Goal: Transaction & Acquisition: Purchase product/service

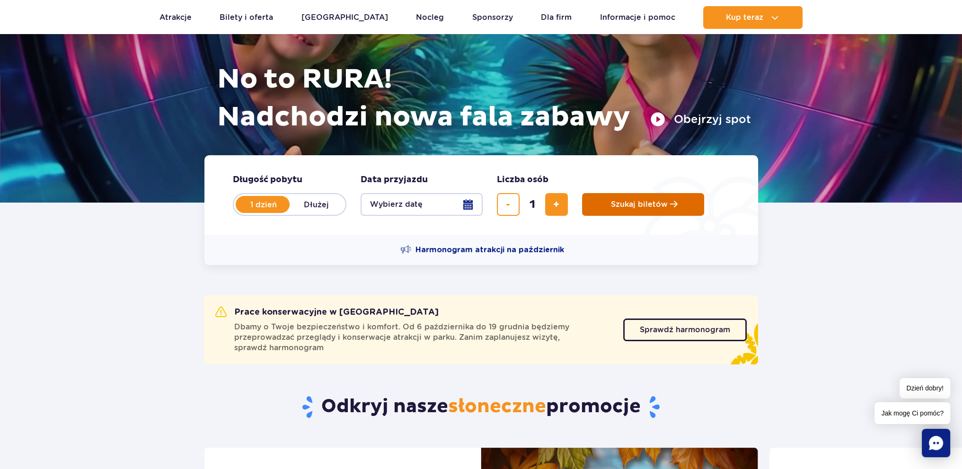
click at [629, 208] on span "Szukaj biletów" at bounding box center [639, 204] width 57 height 9
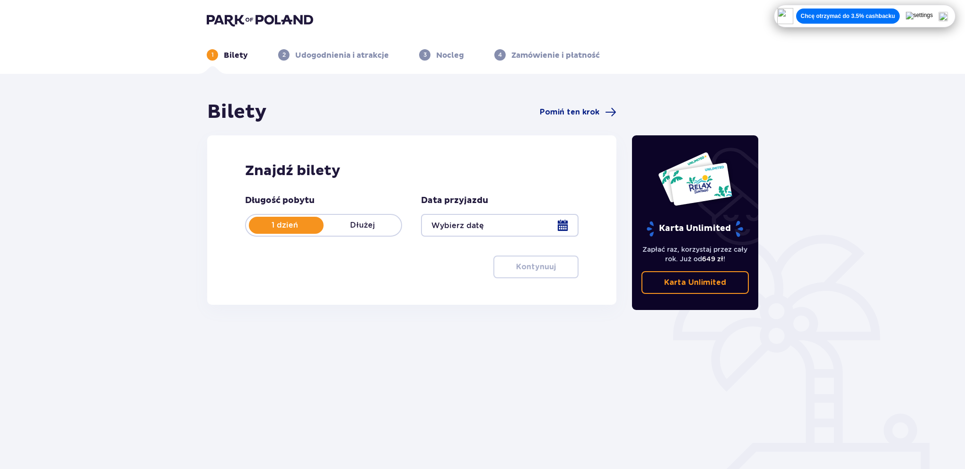
click at [498, 224] on div at bounding box center [499, 225] width 157 height 23
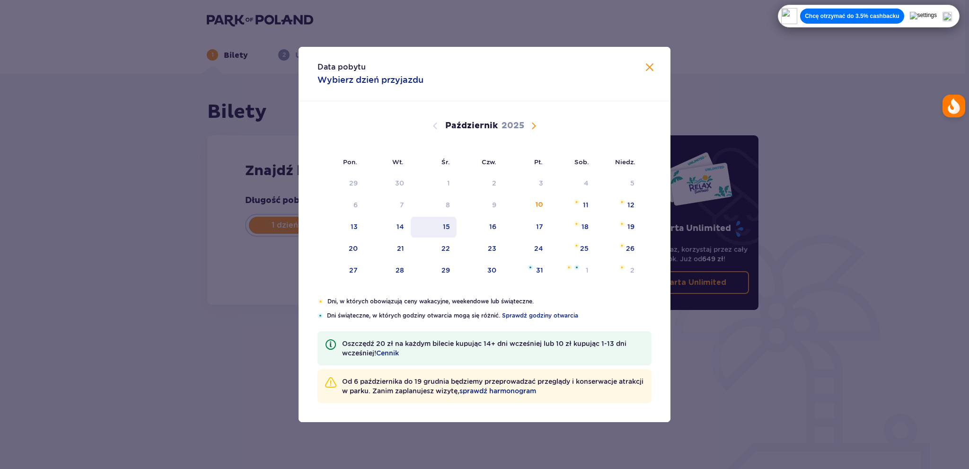
click at [448, 223] on div "15" at bounding box center [446, 226] width 7 height 9
type input "15.10.25"
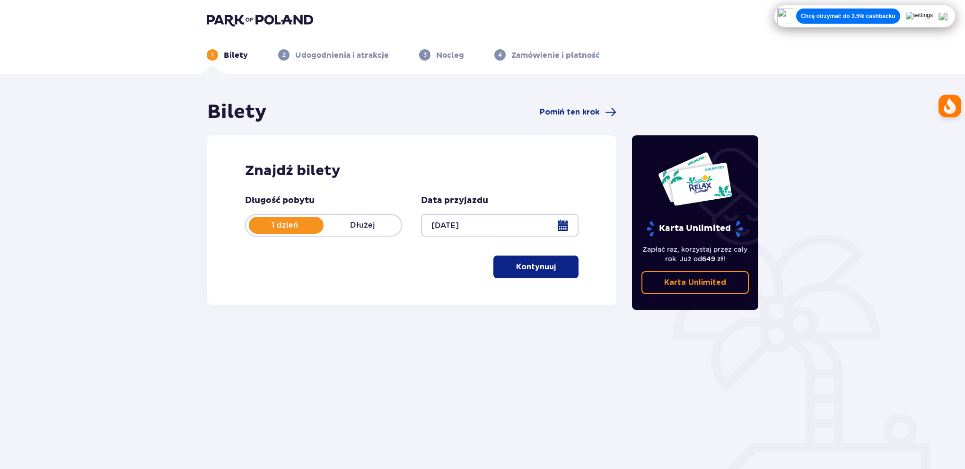
click at [518, 265] on p "Kontynuuj" at bounding box center [536, 267] width 40 height 10
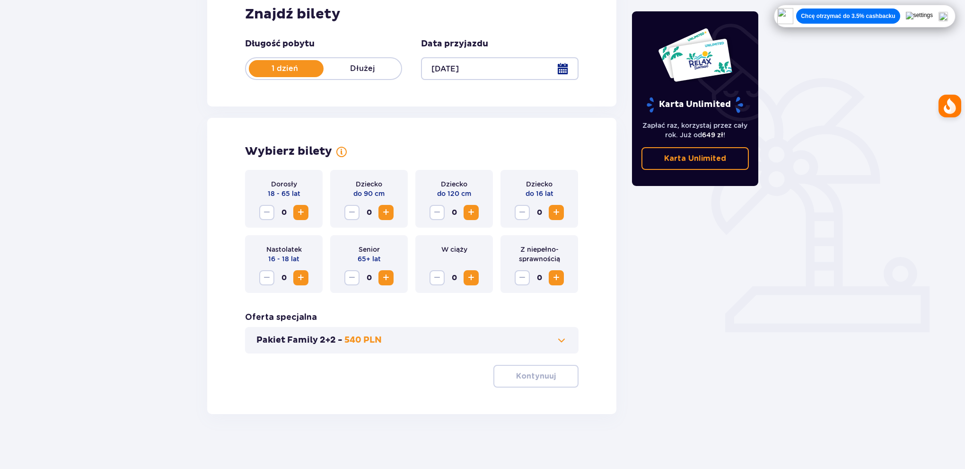
scroll to position [158, 0]
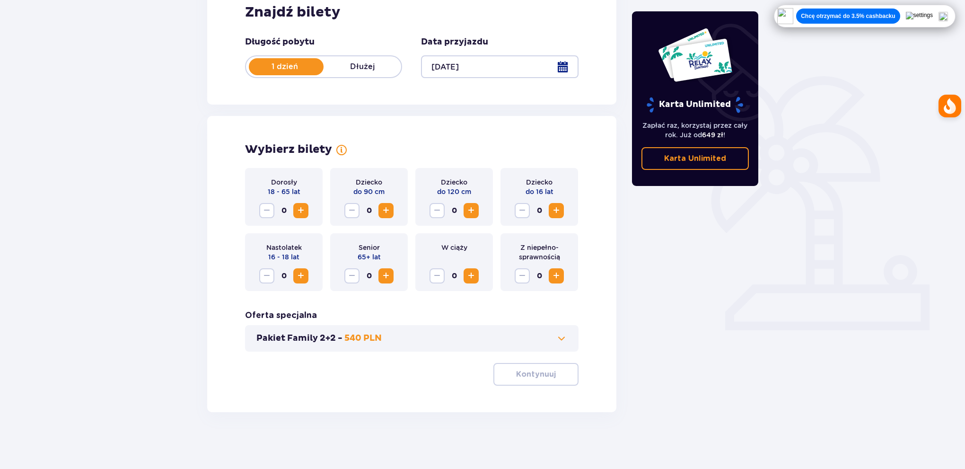
click at [564, 333] on span at bounding box center [561, 337] width 11 height 11
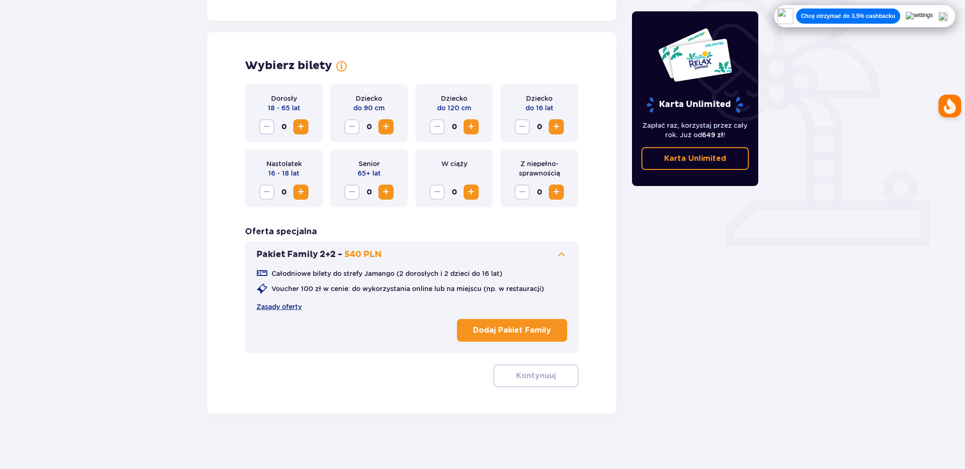
scroll to position [244, 0]
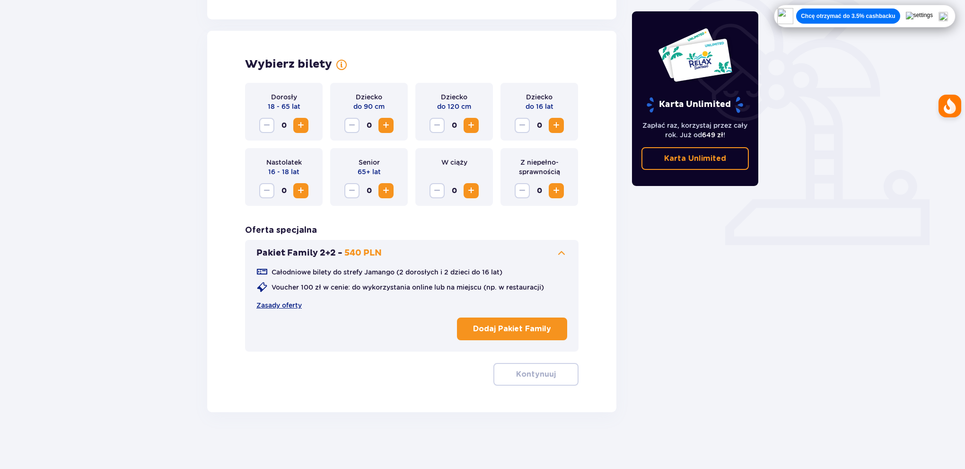
click at [562, 250] on span at bounding box center [561, 252] width 11 height 11
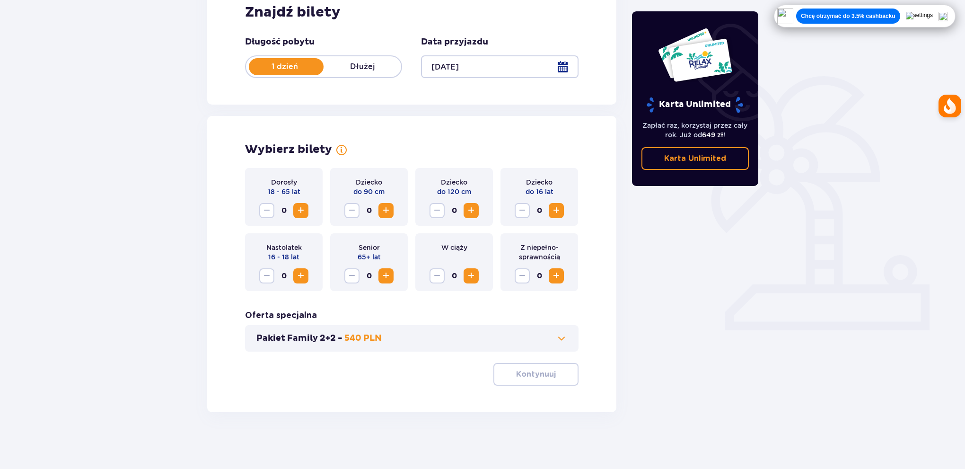
click at [303, 211] on span "Zwiększ" at bounding box center [300, 210] width 11 height 11
click at [551, 372] on button "Kontynuuj" at bounding box center [535, 374] width 85 height 23
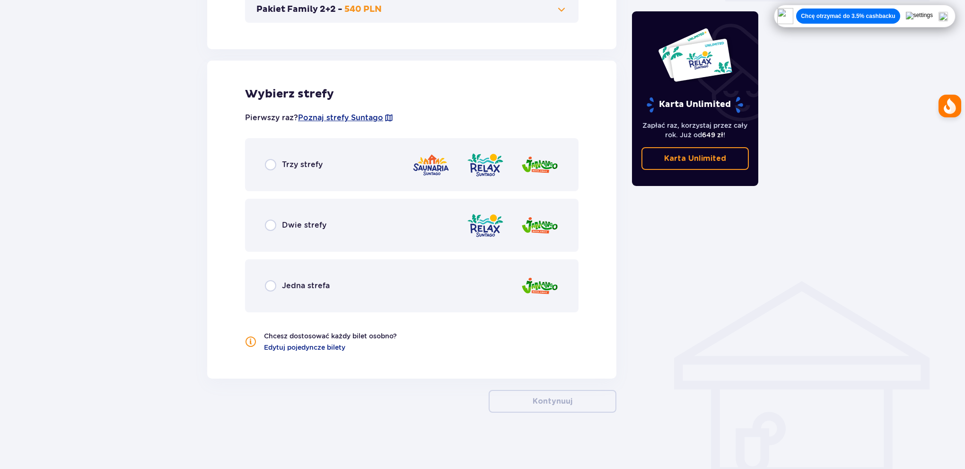
scroll to position [488, 0]
click at [303, 164] on span "Trzy strefy" at bounding box center [302, 164] width 41 height 10
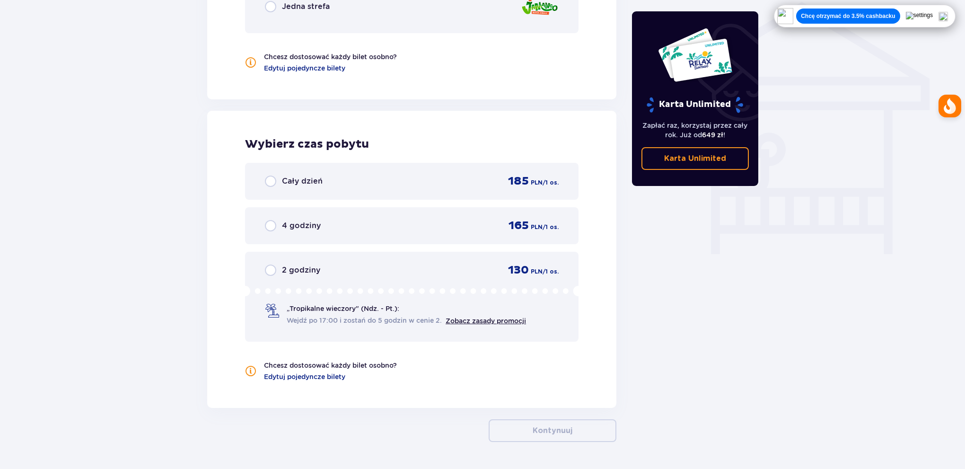
scroll to position [700, 0]
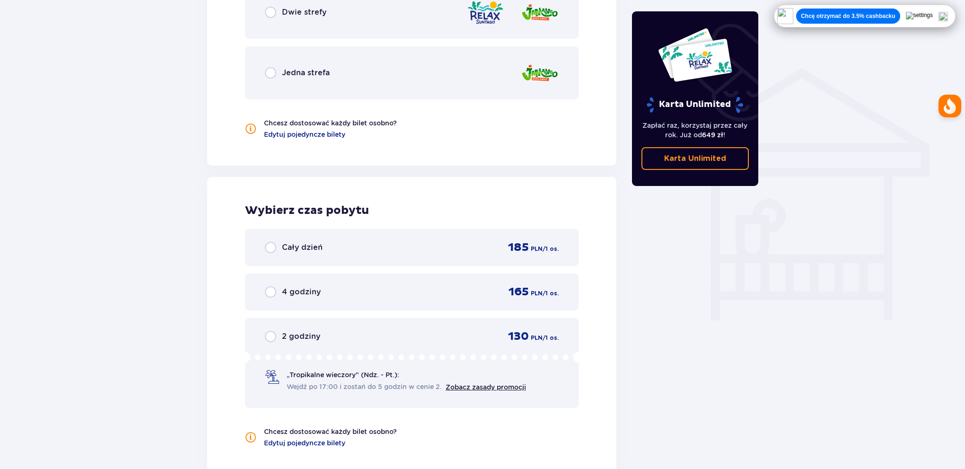
click at [318, 12] on span "Dwie strefy" at bounding box center [304, 12] width 44 height 10
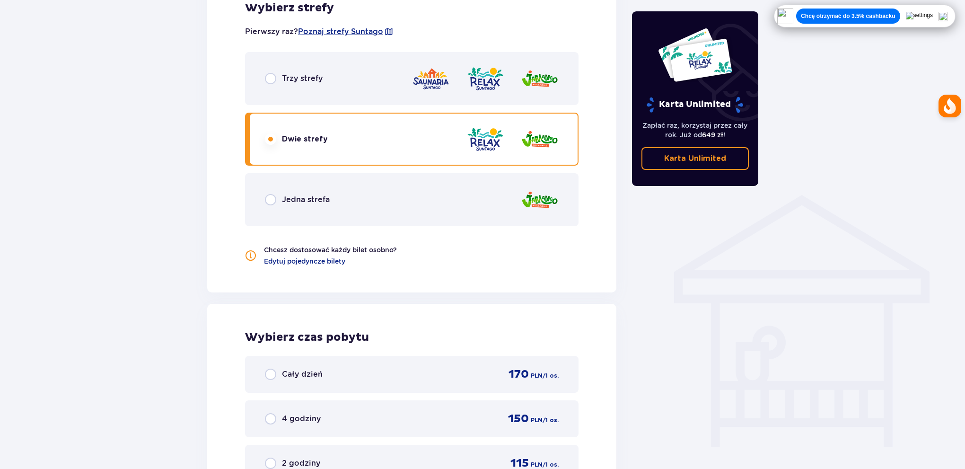
scroll to position [558, 0]
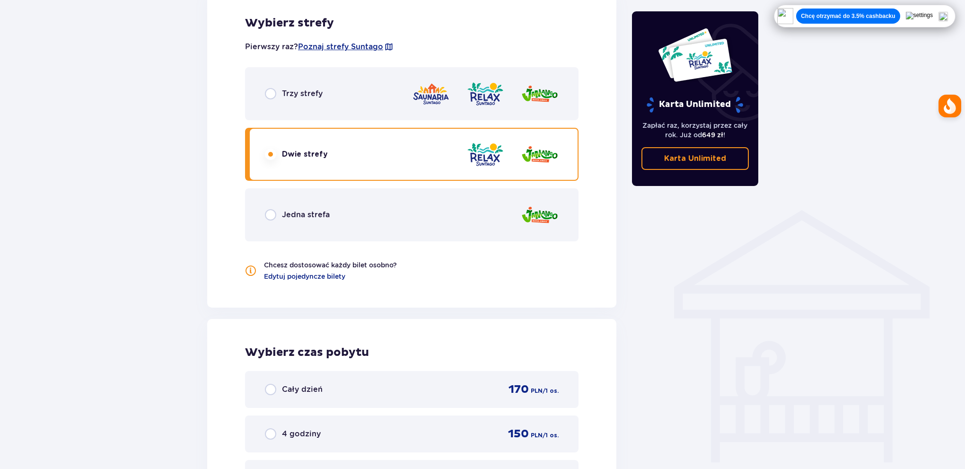
click at [311, 216] on span "Jedna strefa" at bounding box center [306, 215] width 48 height 10
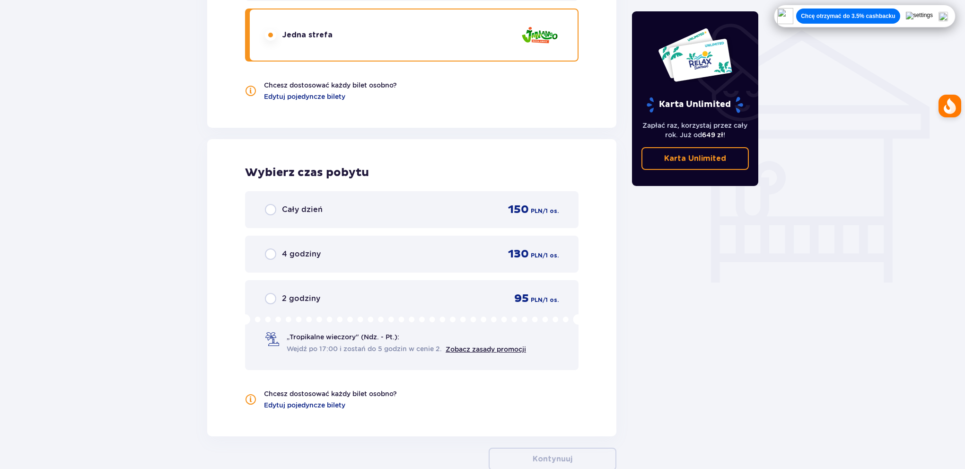
scroll to position [605, 0]
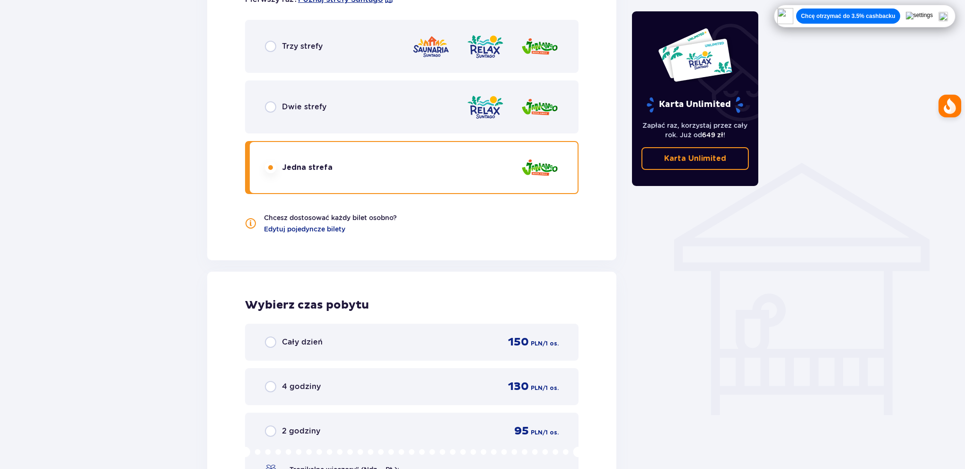
click at [295, 39] on div "Trzy strefy" at bounding box center [411, 46] width 333 height 53
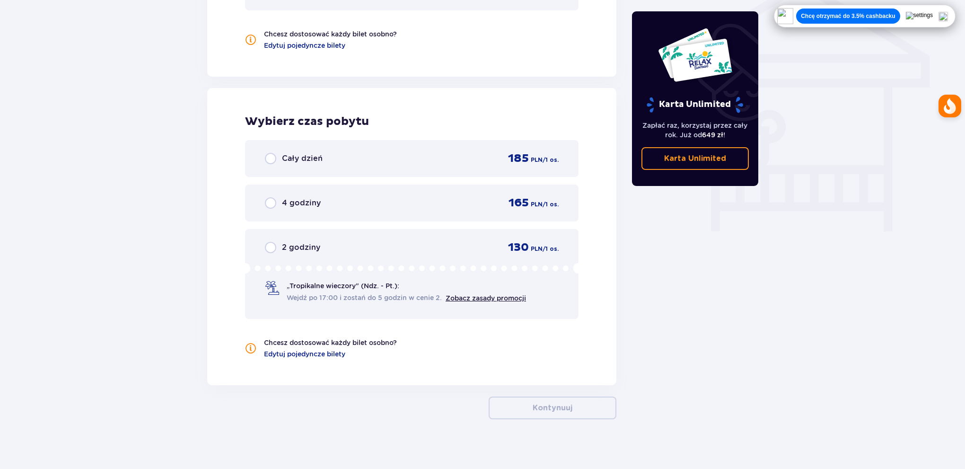
scroll to position [795, 0]
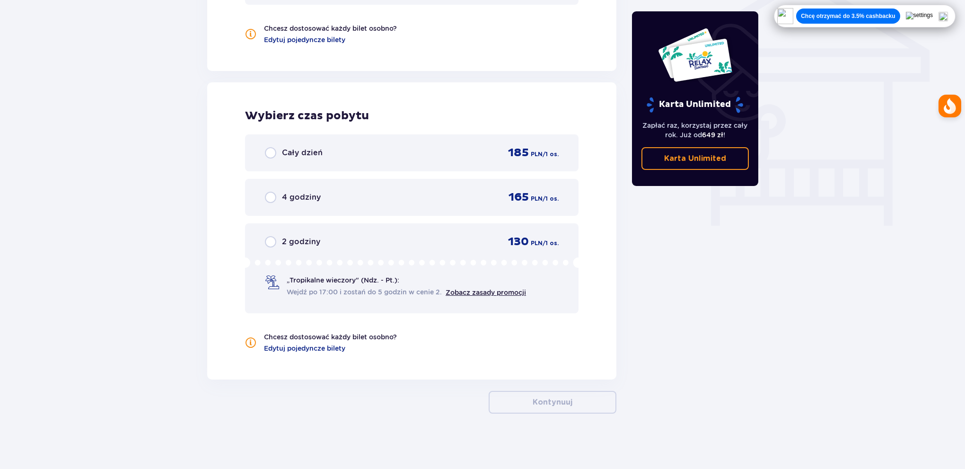
click at [323, 157] on div "Cały dzień 185 PLN / 1 os." at bounding box center [412, 153] width 294 height 14
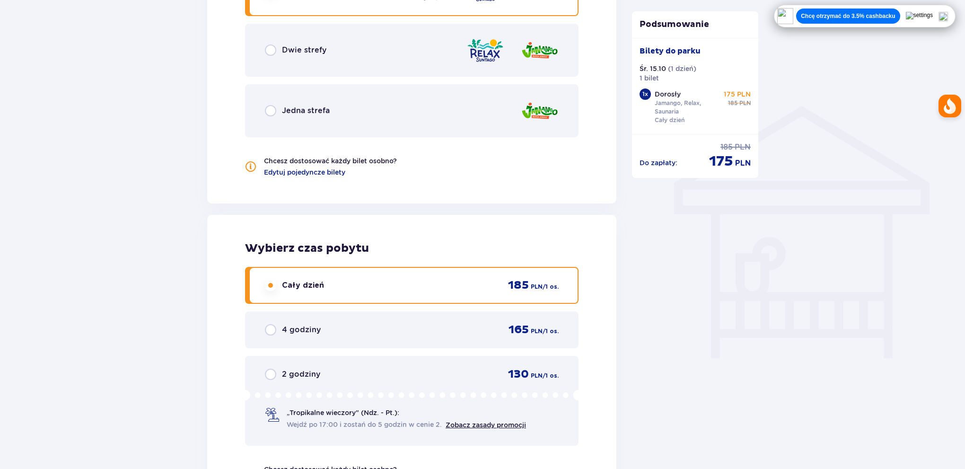
scroll to position [848, 0]
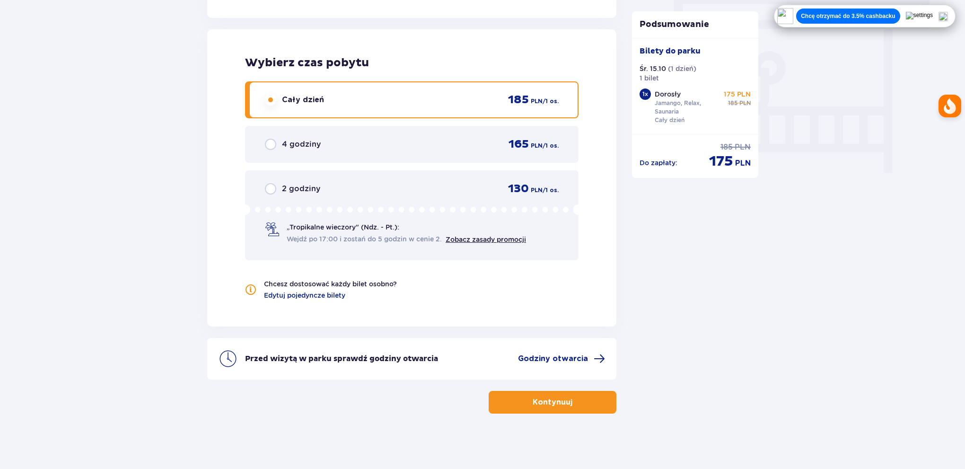
click at [579, 392] on button "Kontynuuj" at bounding box center [553, 402] width 128 height 23
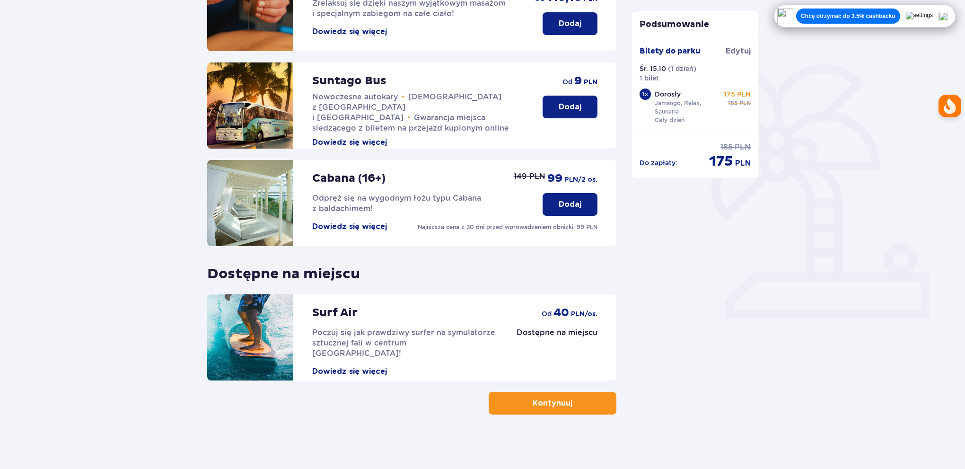
scroll to position [172, 0]
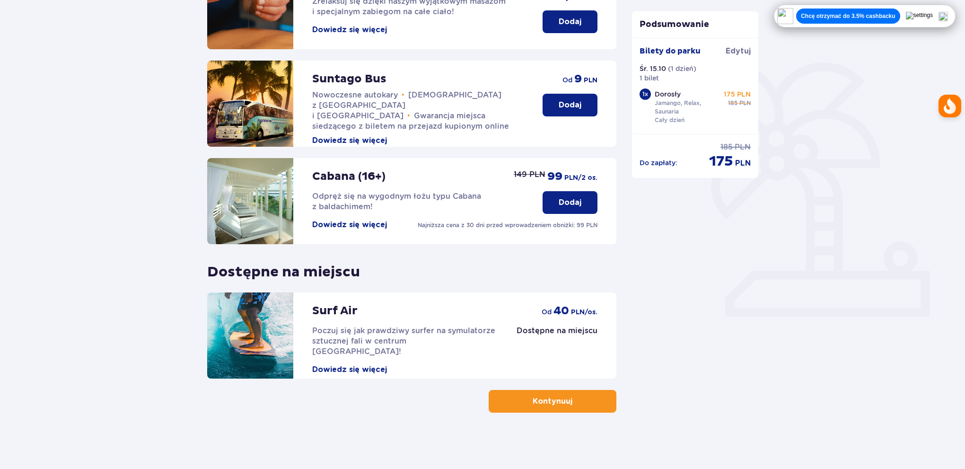
click at [525, 335] on div "Surf Air Poczuj się jak prawdziwy surfer na symulatorze sztucznej fali w centru…" at bounding box center [411, 335] width 409 height 86
click at [534, 394] on button "Kontynuuj" at bounding box center [553, 401] width 128 height 23
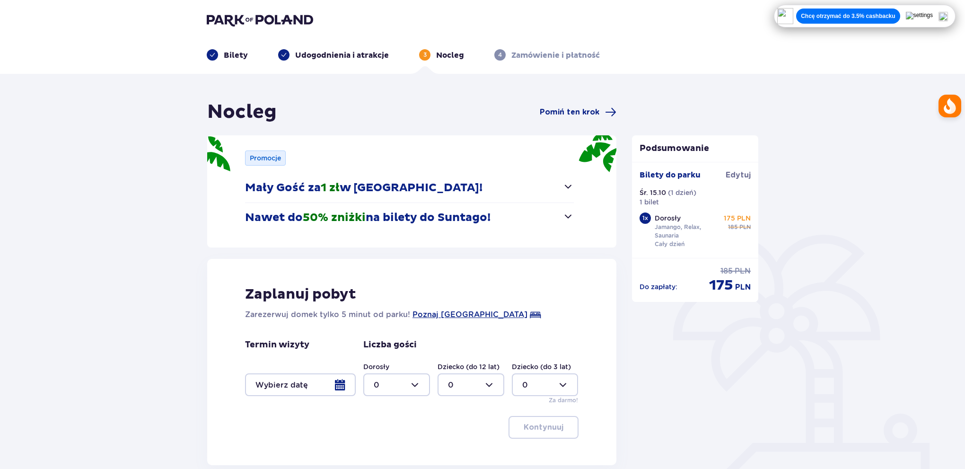
click at [565, 191] on span "button" at bounding box center [567, 186] width 11 height 11
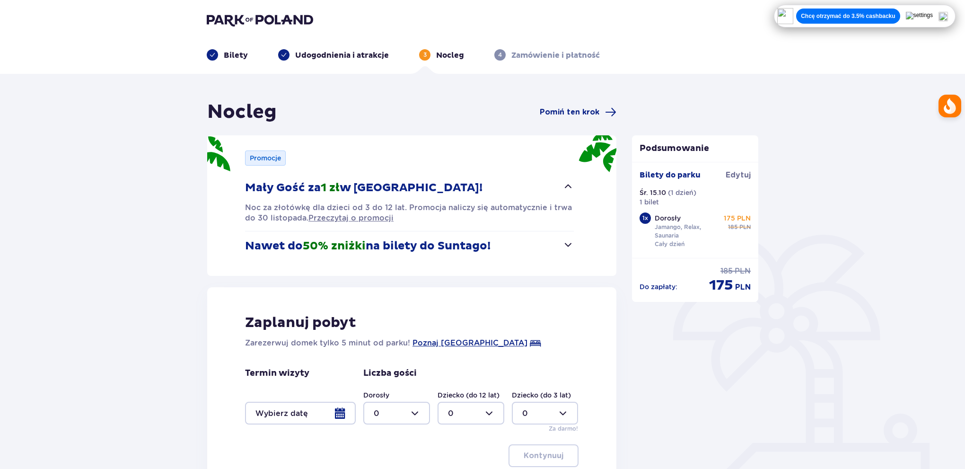
click at [565, 191] on span "button" at bounding box center [567, 186] width 11 height 11
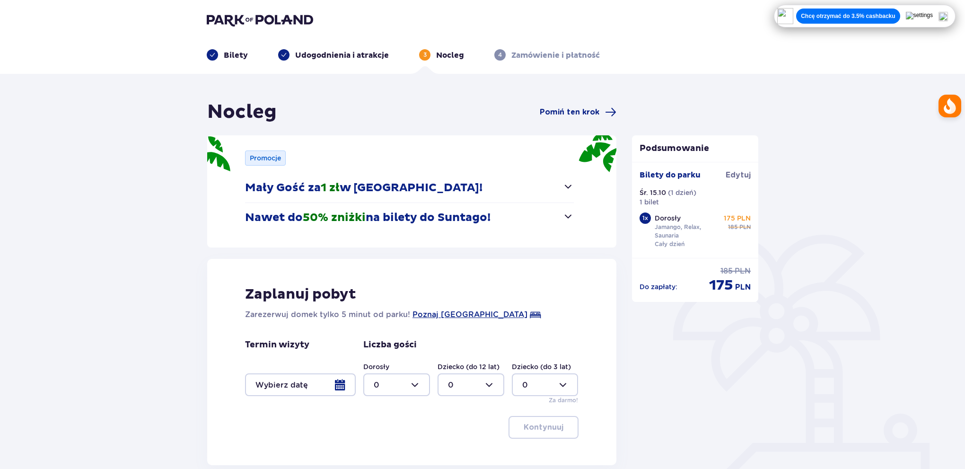
click at [564, 216] on span "button" at bounding box center [567, 215] width 11 height 11
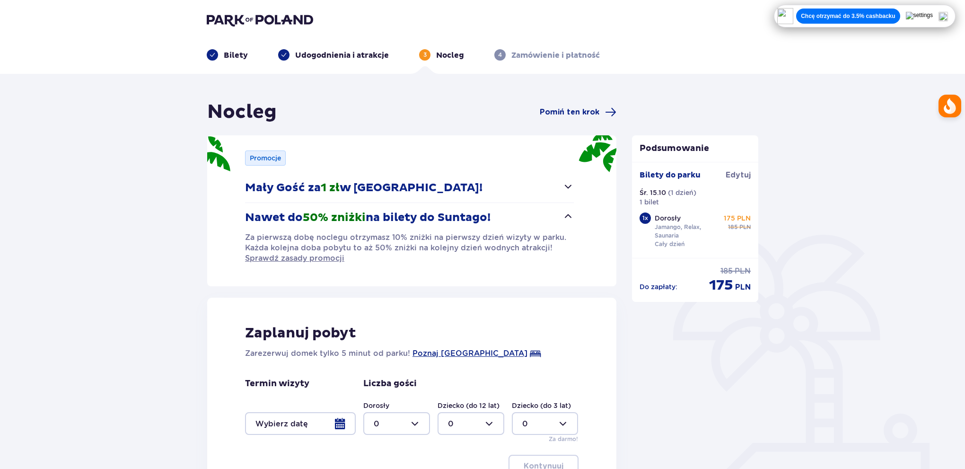
click at [568, 219] on span "button" at bounding box center [567, 215] width 11 height 11
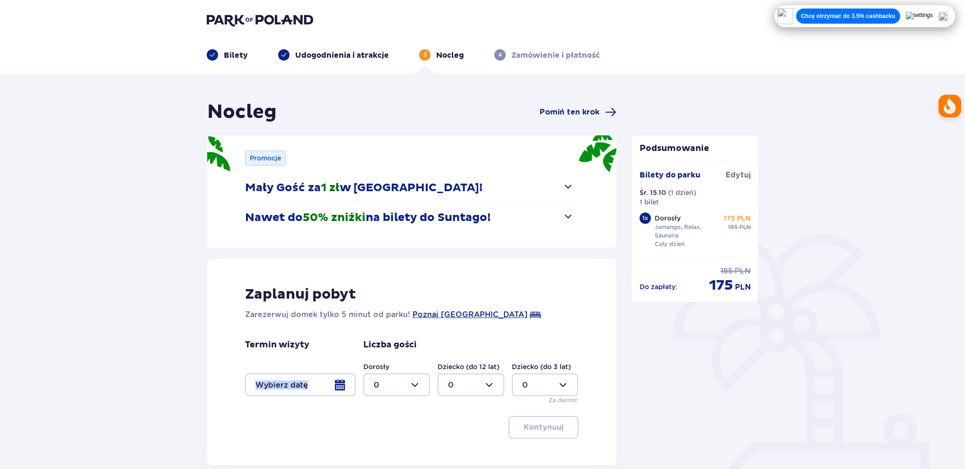
click at [305, 373] on div "Termin wizyty" at bounding box center [300, 367] width 111 height 57
click at [313, 382] on div at bounding box center [300, 384] width 111 height 23
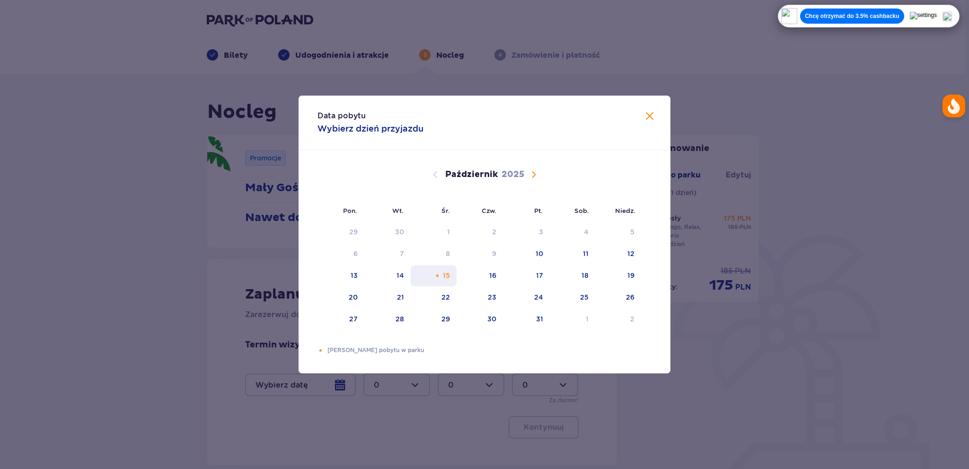
click at [450, 278] on div "15" at bounding box center [446, 275] width 7 height 9
click at [425, 278] on div "15" at bounding box center [434, 275] width 46 height 21
click at [647, 116] on span "Zamknij" at bounding box center [649, 116] width 11 height 11
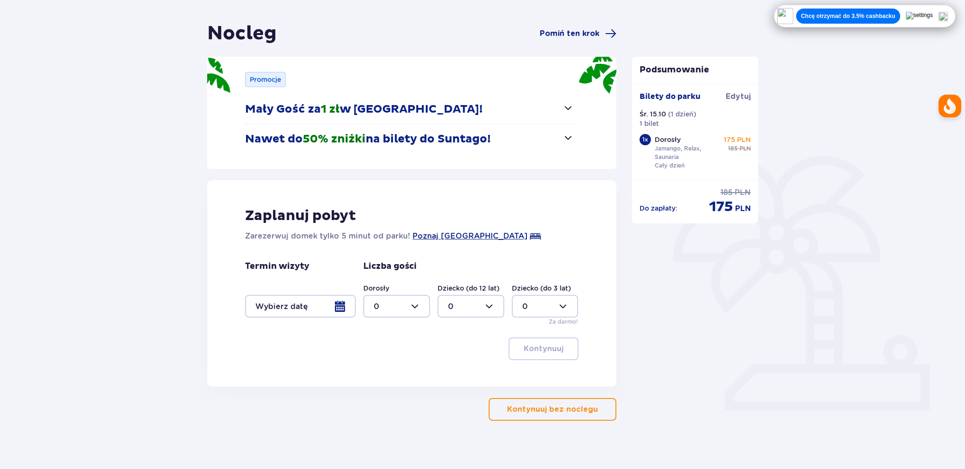
scroll to position [87, 0]
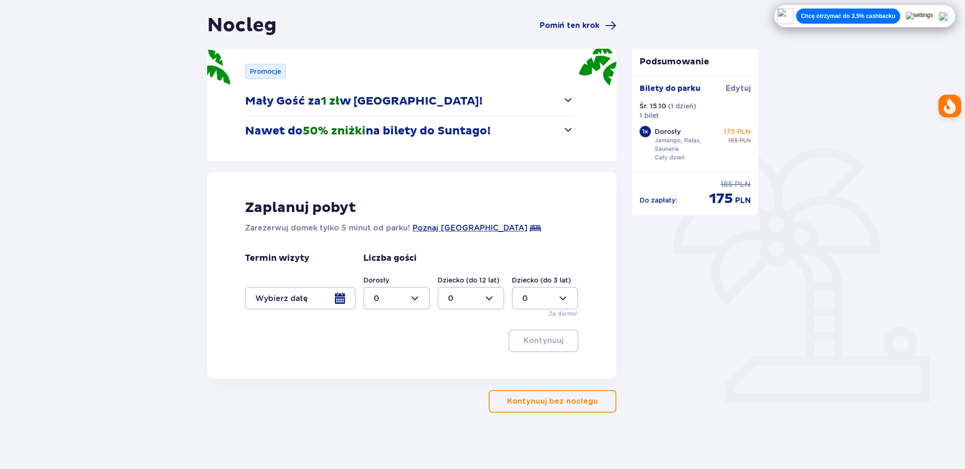
click at [586, 401] on p "Kontynuuj bez noclegu" at bounding box center [552, 401] width 91 height 10
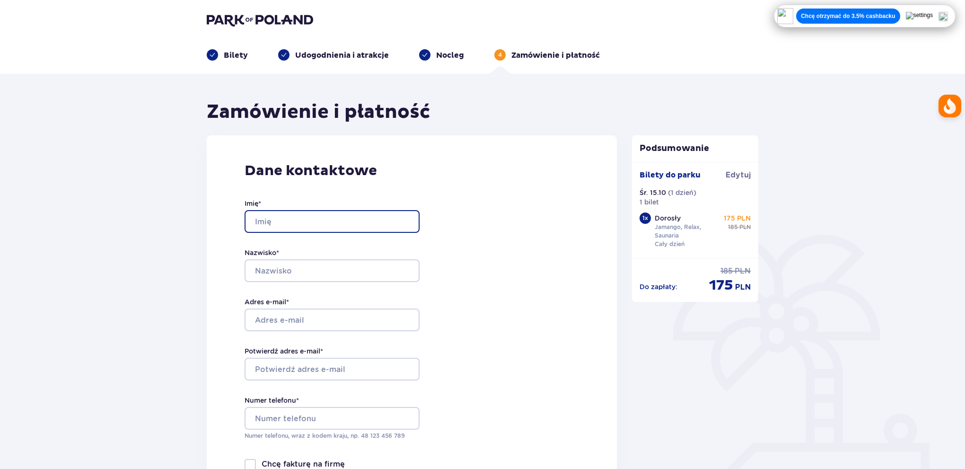
click at [345, 223] on input "Imię *" at bounding box center [332, 221] width 175 height 23
type input "Damian"
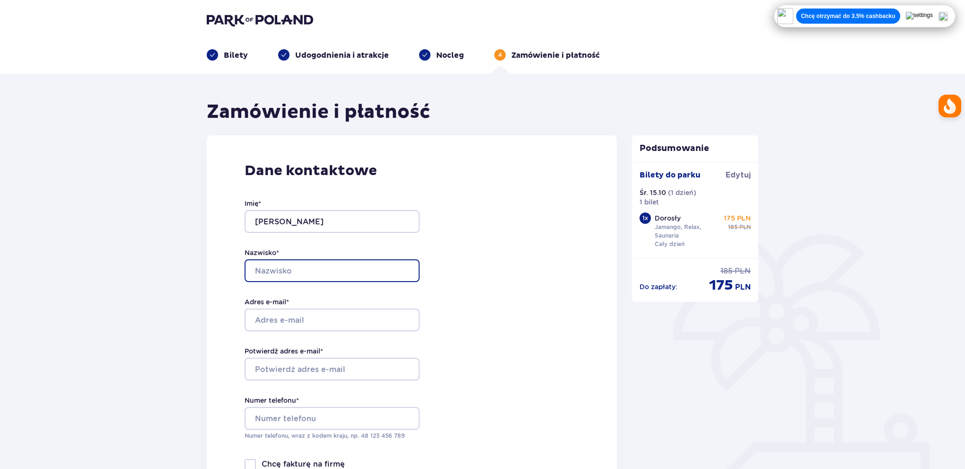
type input "Banel"
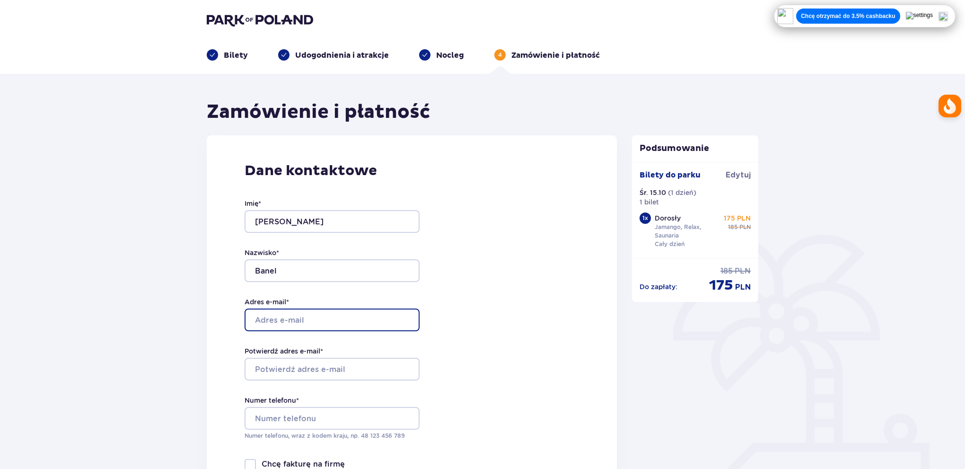
type input "mlody2611@gmail.com"
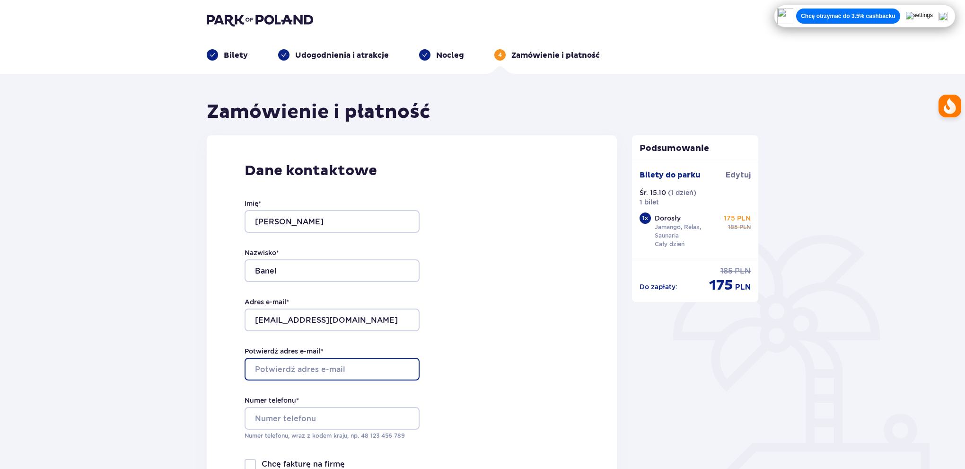
type input "mlody2611@gmail.com"
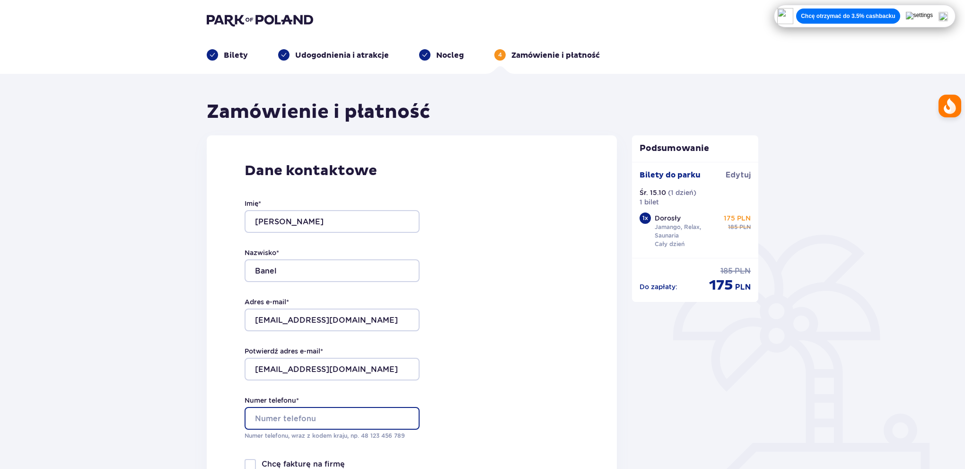
type input "510318398"
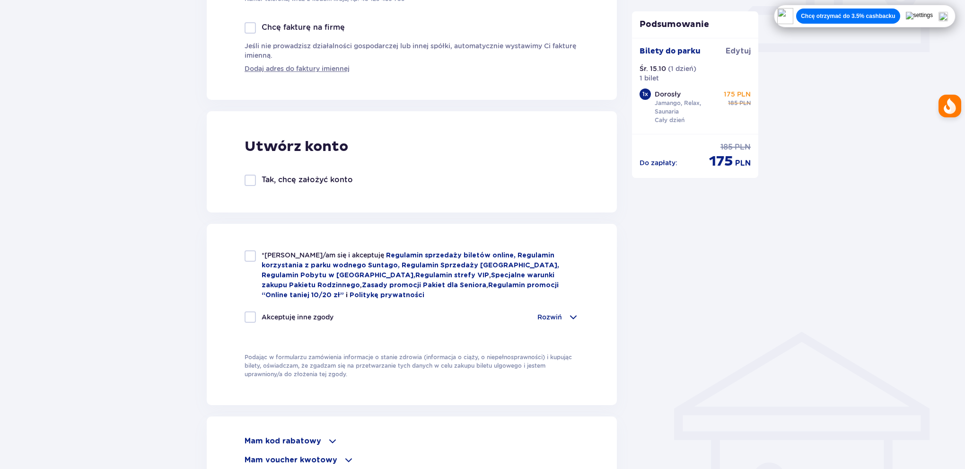
scroll to position [473, 0]
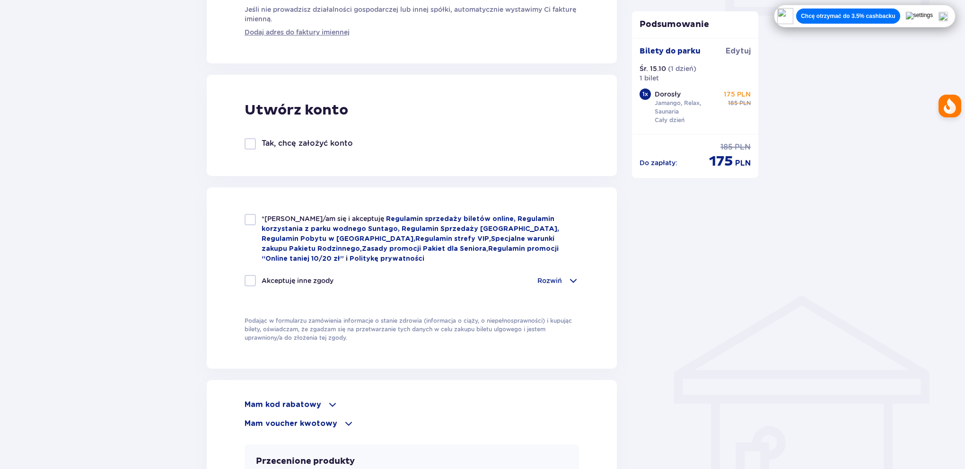
click at [251, 216] on div at bounding box center [250, 219] width 11 height 11
checkbox input "true"
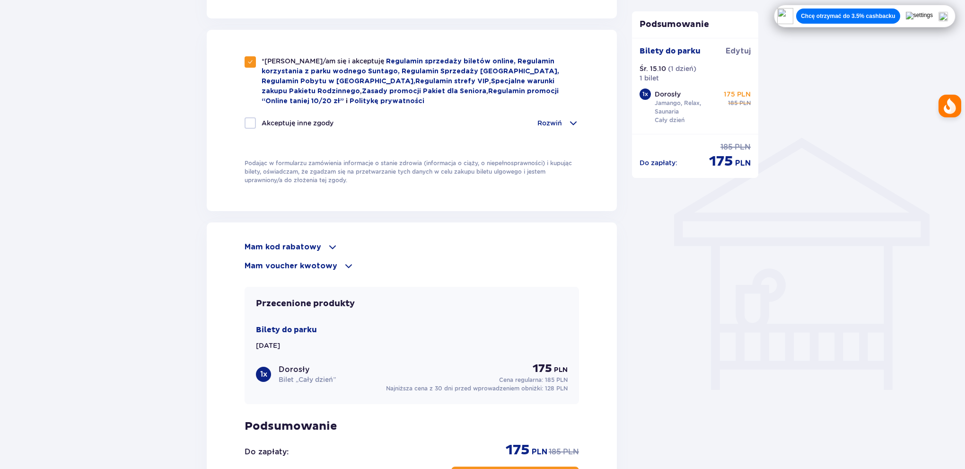
scroll to position [662, 0]
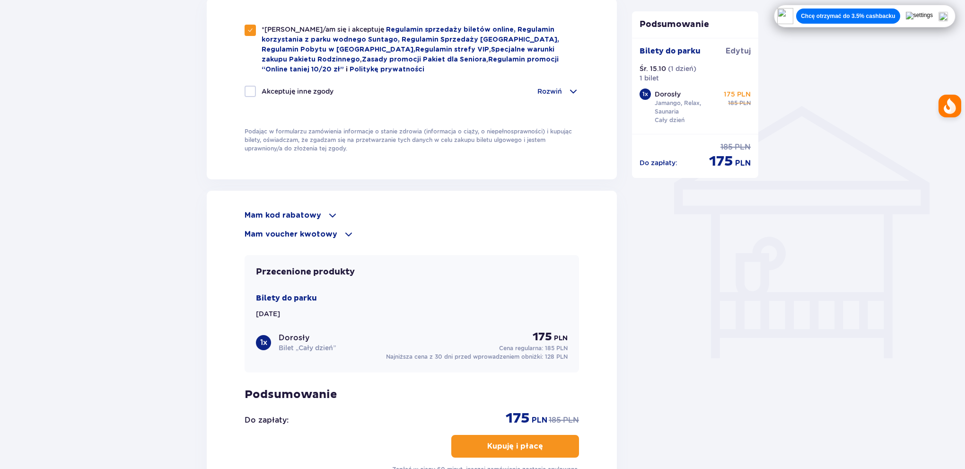
click at [329, 213] on span at bounding box center [332, 215] width 11 height 11
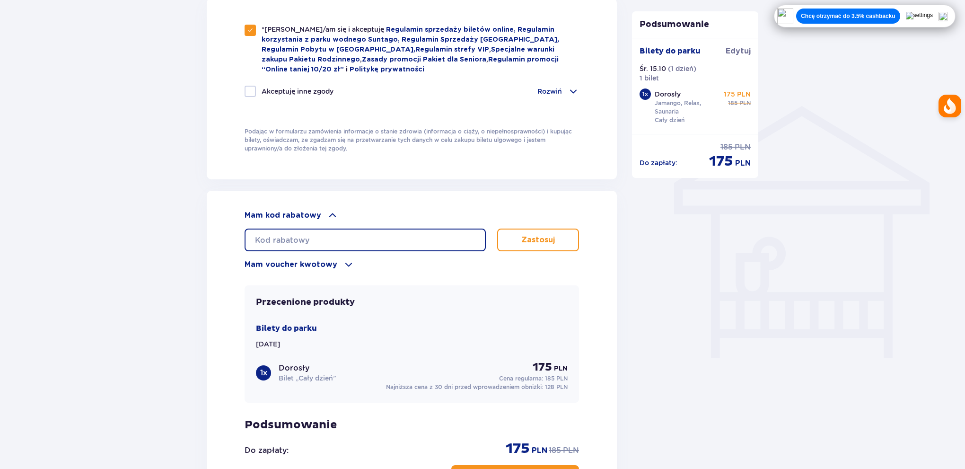
click at [306, 234] on input "text" at bounding box center [365, 239] width 241 height 23
paste input "student30"
type input "student30"
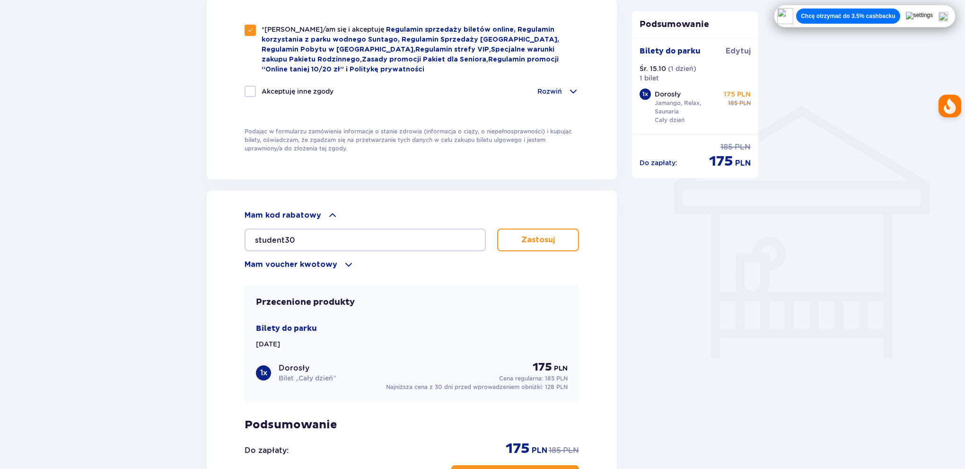
click at [535, 243] on button "Zastosuj" at bounding box center [538, 239] width 82 height 23
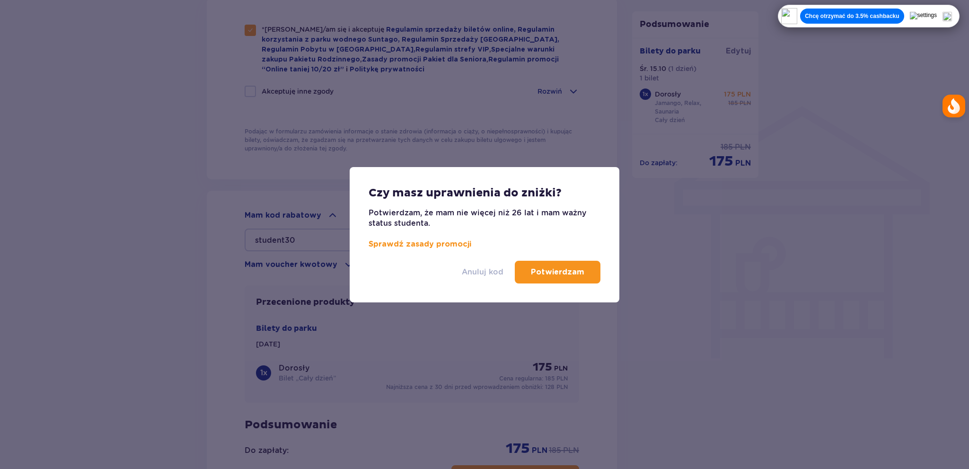
click at [492, 274] on p "Anuluj kod" at bounding box center [483, 272] width 42 height 10
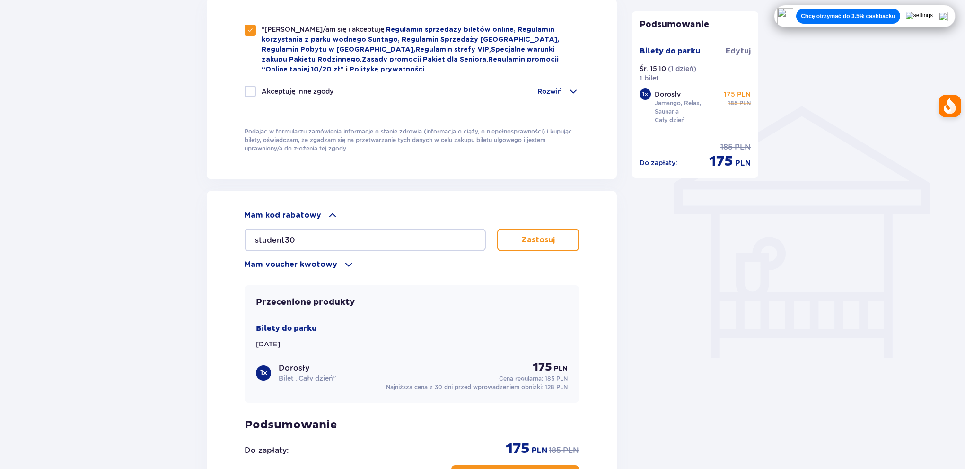
click at [547, 235] on p "Zastosuj" at bounding box center [538, 240] width 34 height 10
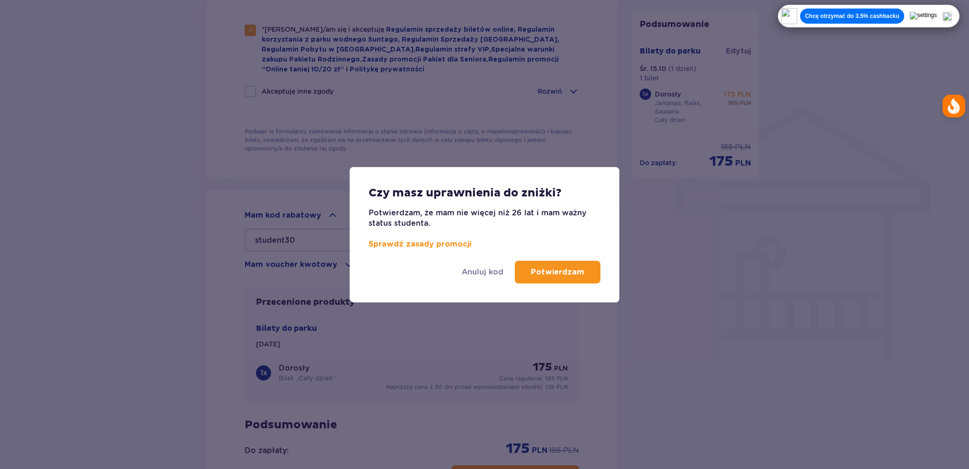
click at [571, 276] on p "Potwierdzam" at bounding box center [557, 272] width 53 height 10
